Goal: Consume media (video, audio): Watch videos, listen to music or podcasts

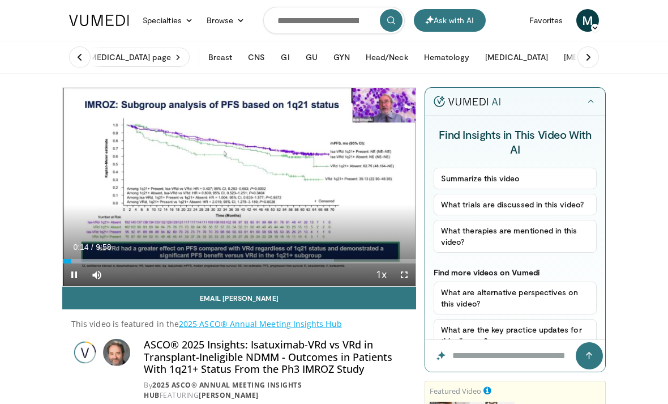
click at [139, 259] on div "Progress Bar" at bounding box center [198, 261] width 271 height 5
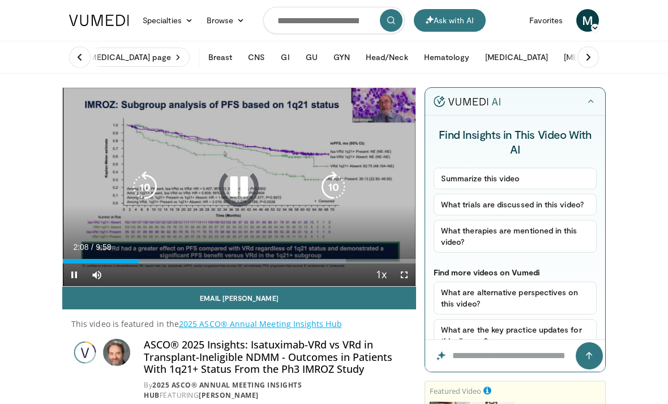
click at [153, 262] on div "Progress Bar" at bounding box center [204, 261] width 283 height 5
click at [219, 262] on div "Progress Bar" at bounding box center [207, 261] width 289 height 5
click at [266, 259] on div "Progress Bar" at bounding box center [222, 261] width 296 height 5
click at [220, 262] on div "Progress Bar" at bounding box center [165, 261] width 204 height 5
click at [253, 262] on div "Progress Bar" at bounding box center [263, 261] width 295 height 5
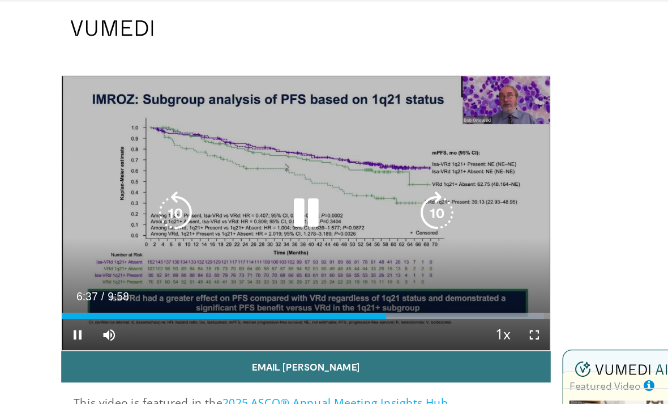
click at [223, 153] on icon "Video Player" at bounding box center [239, 154] width 32 height 32
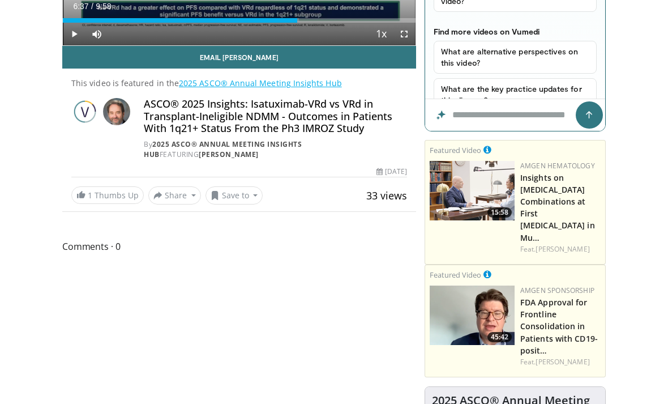
scroll to position [204, 0]
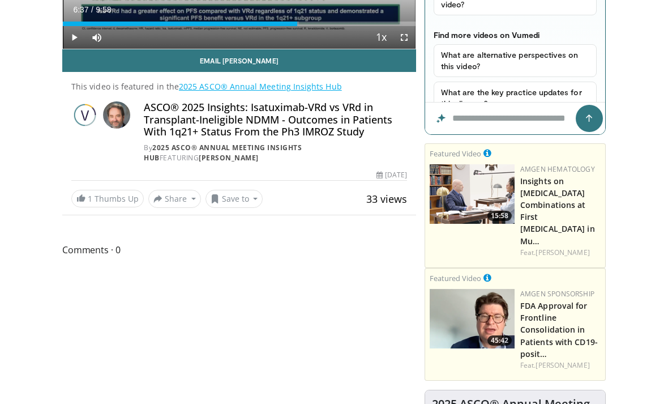
click at [252, 208] on button "Save to" at bounding box center [235, 199] width 58 height 18
click at [195, 207] on button "Share" at bounding box center [174, 199] width 53 height 18
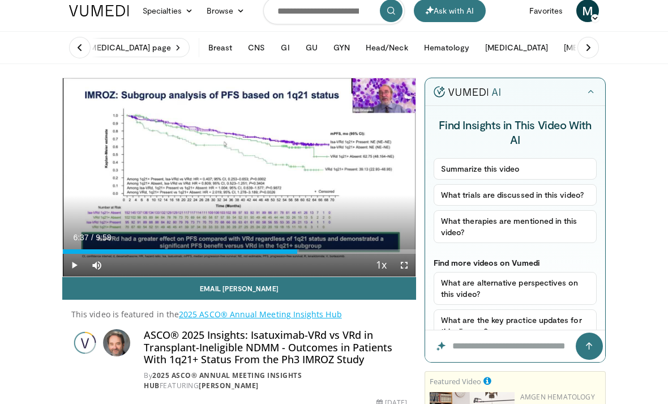
scroll to position [0, 0]
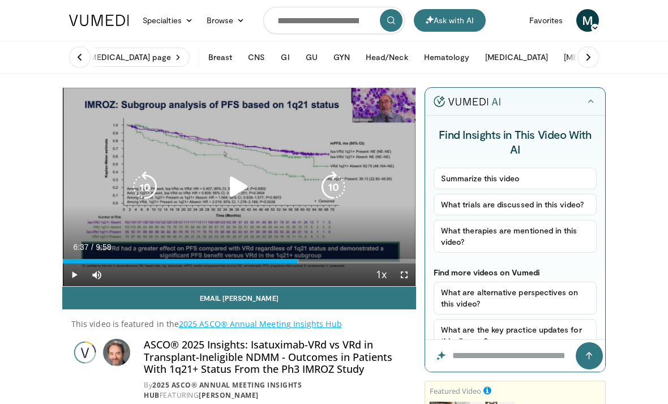
click at [237, 189] on icon "Video Player" at bounding box center [239, 187] width 32 height 32
click at [155, 262] on div "Loaded : 46.81%" at bounding box center [145, 261] width 165 height 5
click at [238, 195] on icon "Video Player" at bounding box center [239, 187] width 32 height 32
